Goal: Task Accomplishment & Management: Complete application form

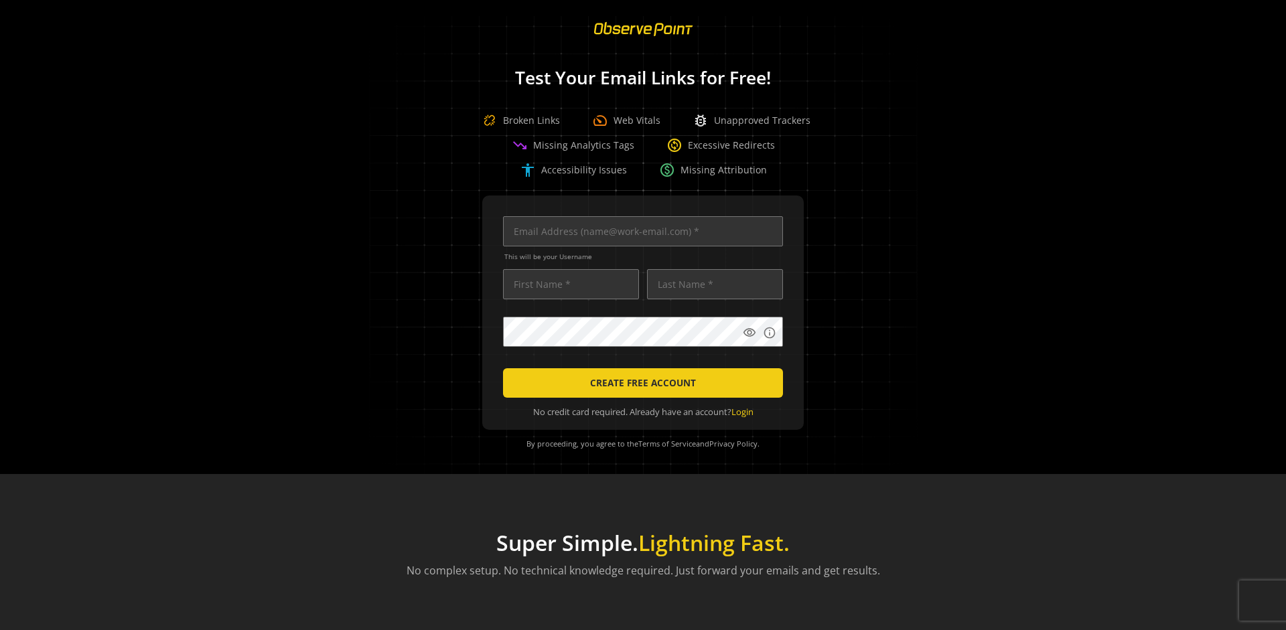
scroll to position [0, 4334]
click at [640, 231] on input "text" at bounding box center [643, 231] width 280 height 30
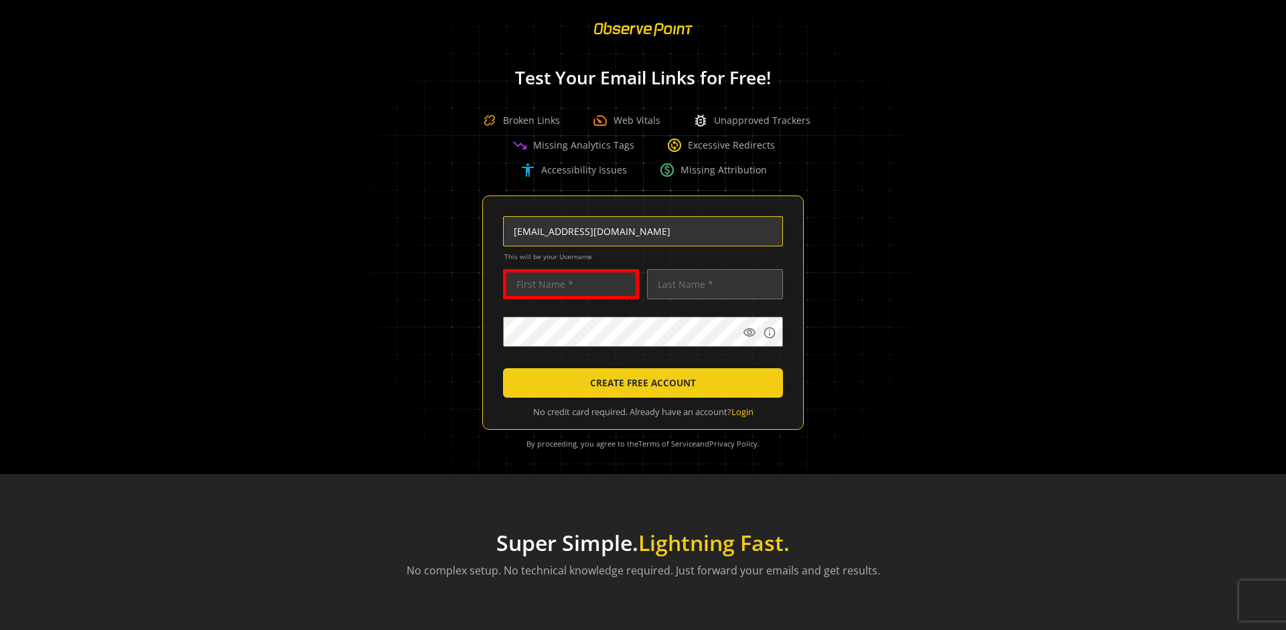
scroll to position [0, 70]
type input "[EMAIL_ADDRESS][DOMAIN_NAME]"
click at [567, 284] on input "text" at bounding box center [571, 284] width 136 height 30
type input "Test"
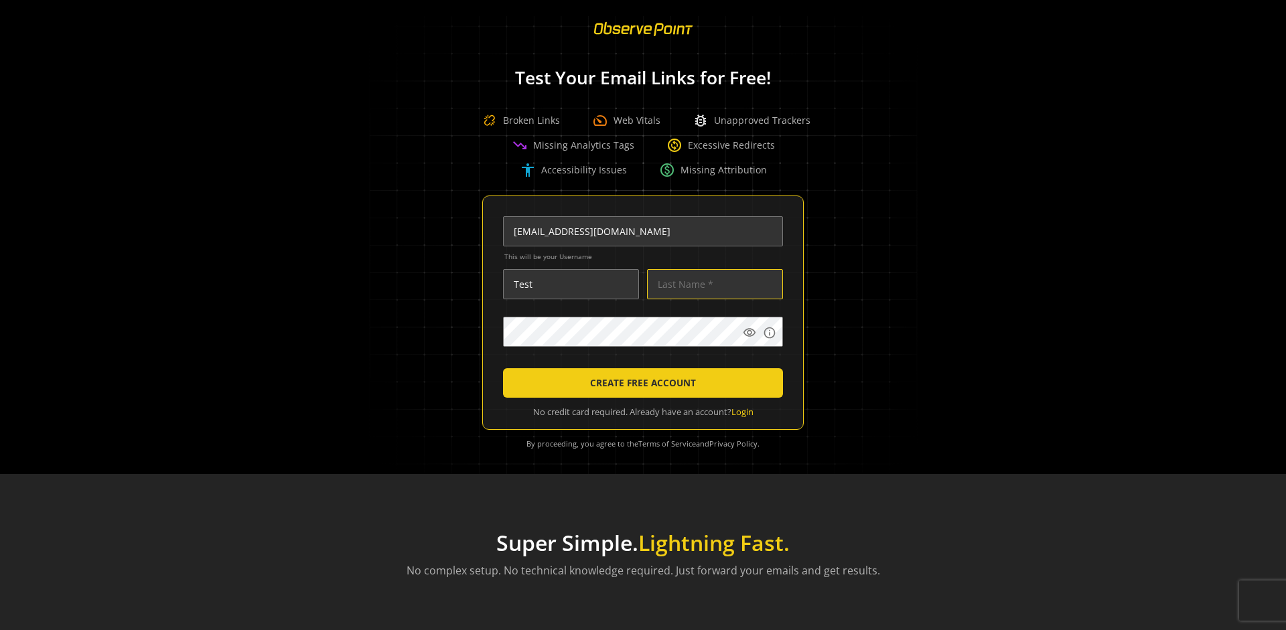
click at [711, 284] on input "text" at bounding box center [715, 284] width 136 height 30
type input "Test"
click at [825, 364] on body "Loading... Test Your Email Links for Free! Broken Links speed Web Vitals bug_re…" at bounding box center [643, 315] width 1286 height 630
click at [640, 383] on span "CREATE FREE ACCOUNT" at bounding box center [643, 383] width 106 height 24
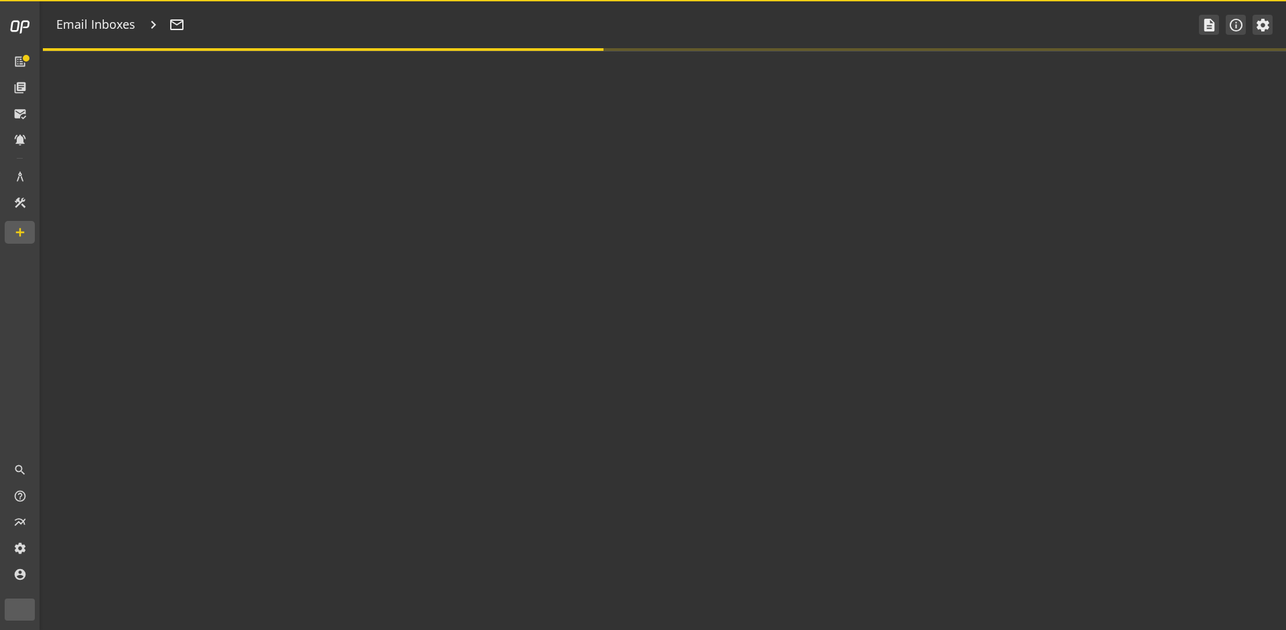
type textarea "Welcome to ObservePoint! This is your default email inbox for testing."
